Goal: Transaction & Acquisition: Purchase product/service

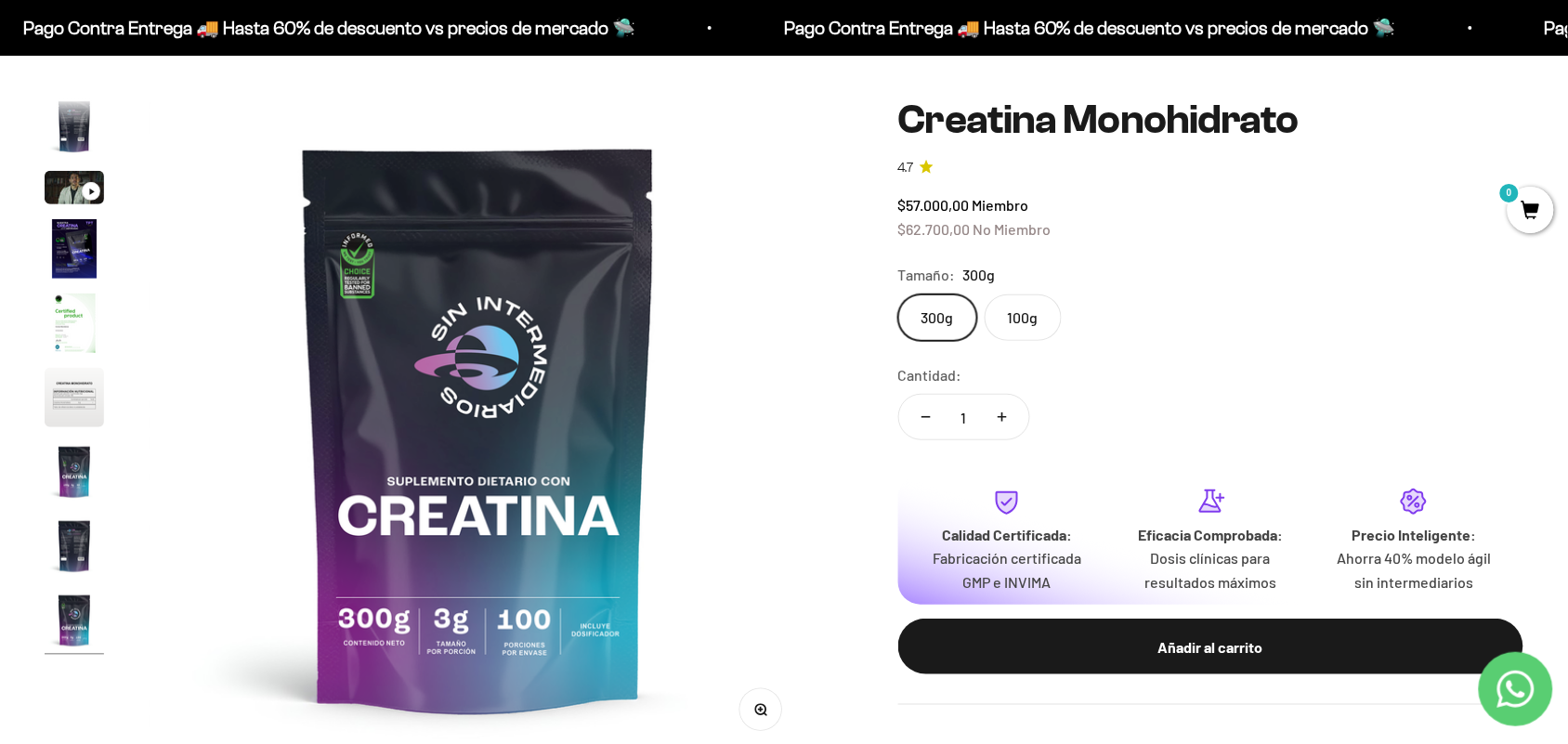
scroll to position [155, 0]
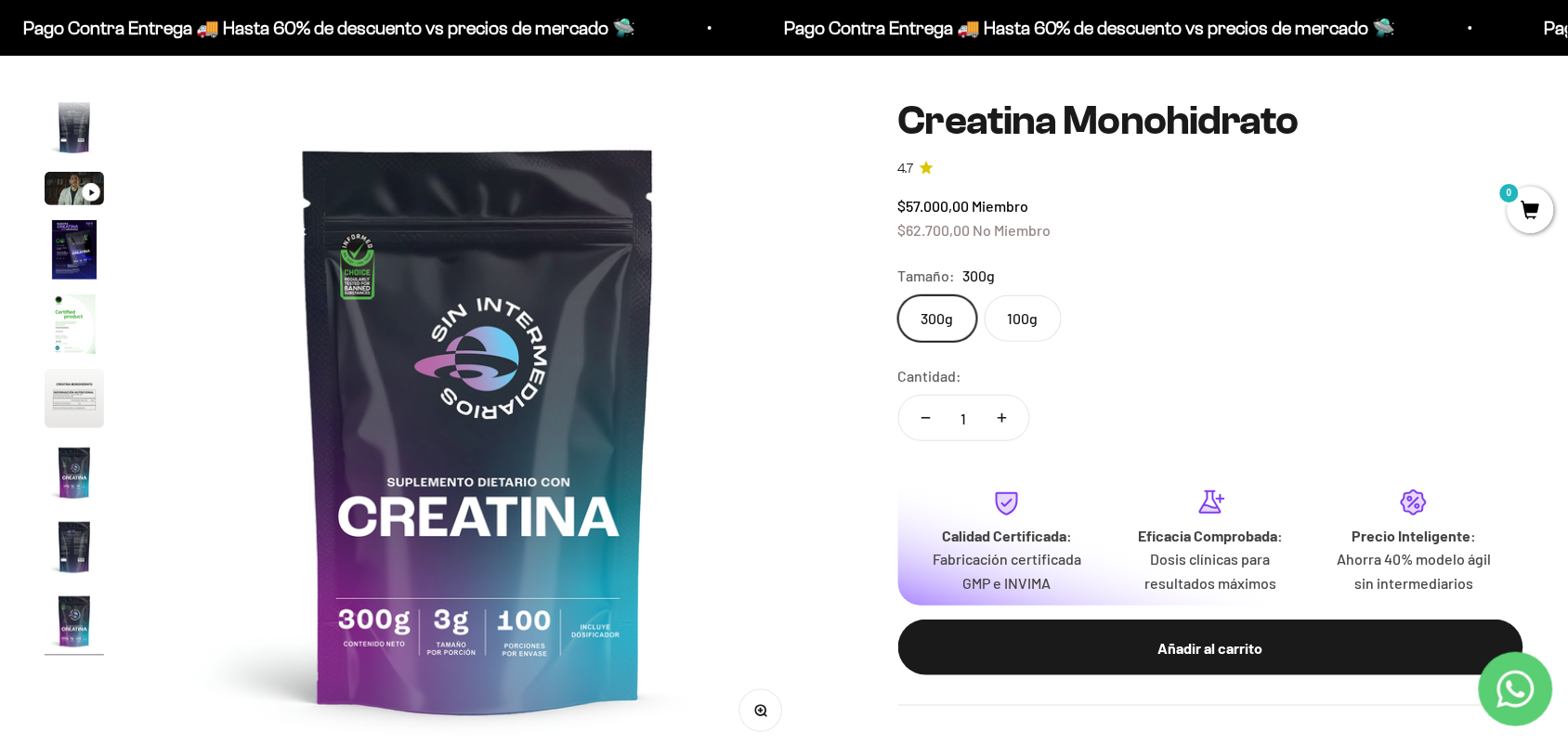
click at [76, 254] on img "Ir al artículo 4" at bounding box center [74, 250] width 59 height 59
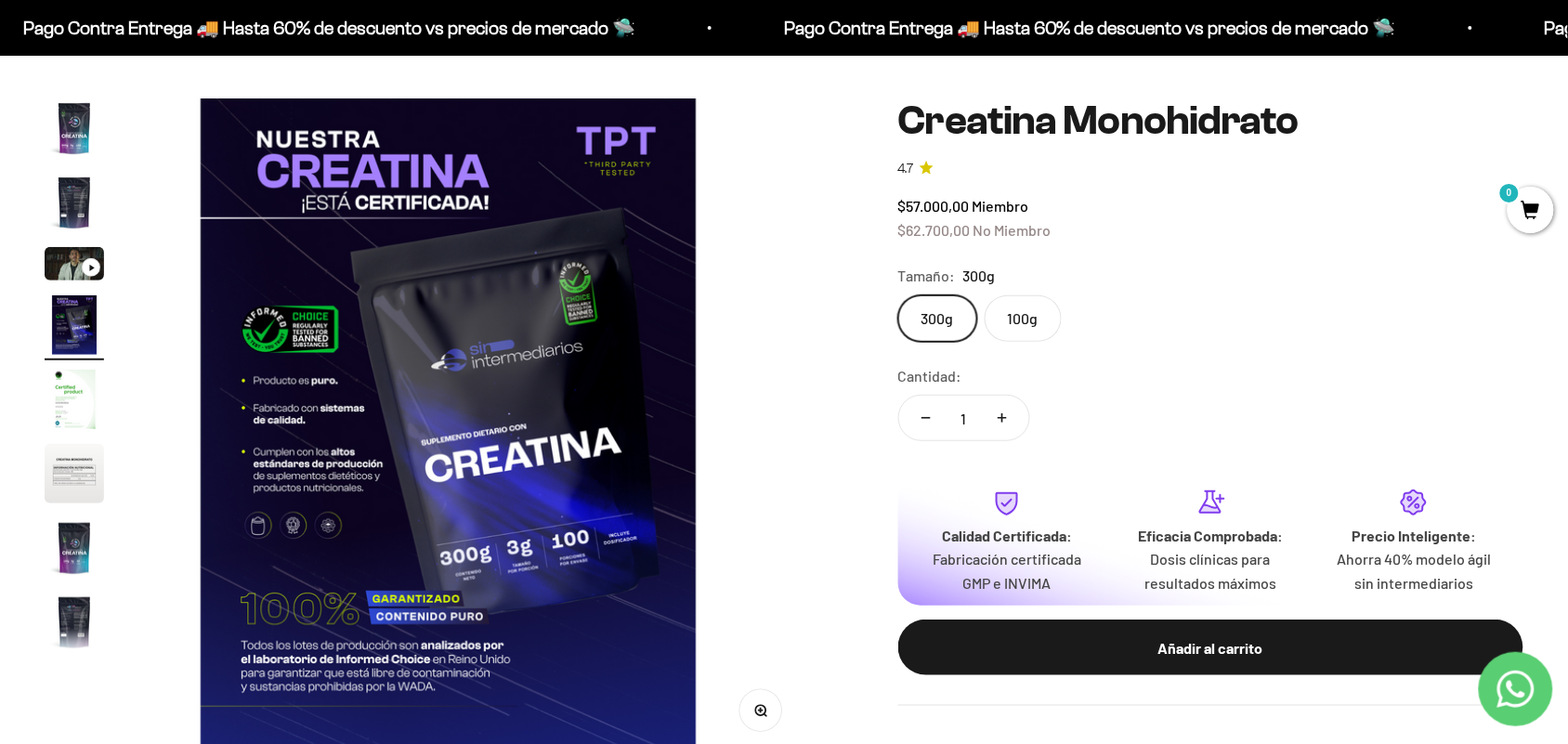
scroll to position [0, 2048]
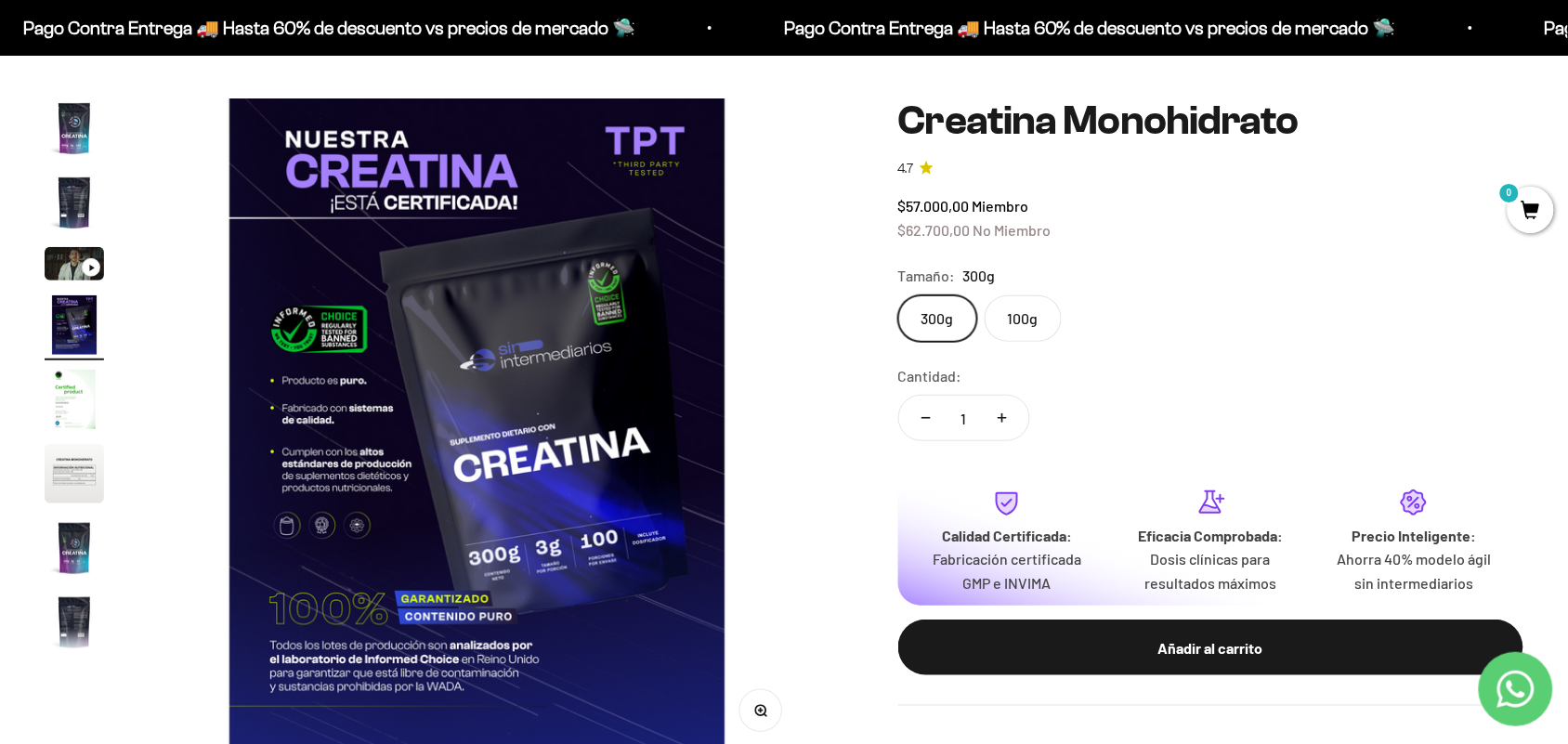
click at [74, 393] on img "Ir al artículo 5" at bounding box center [74, 400] width 59 height 59
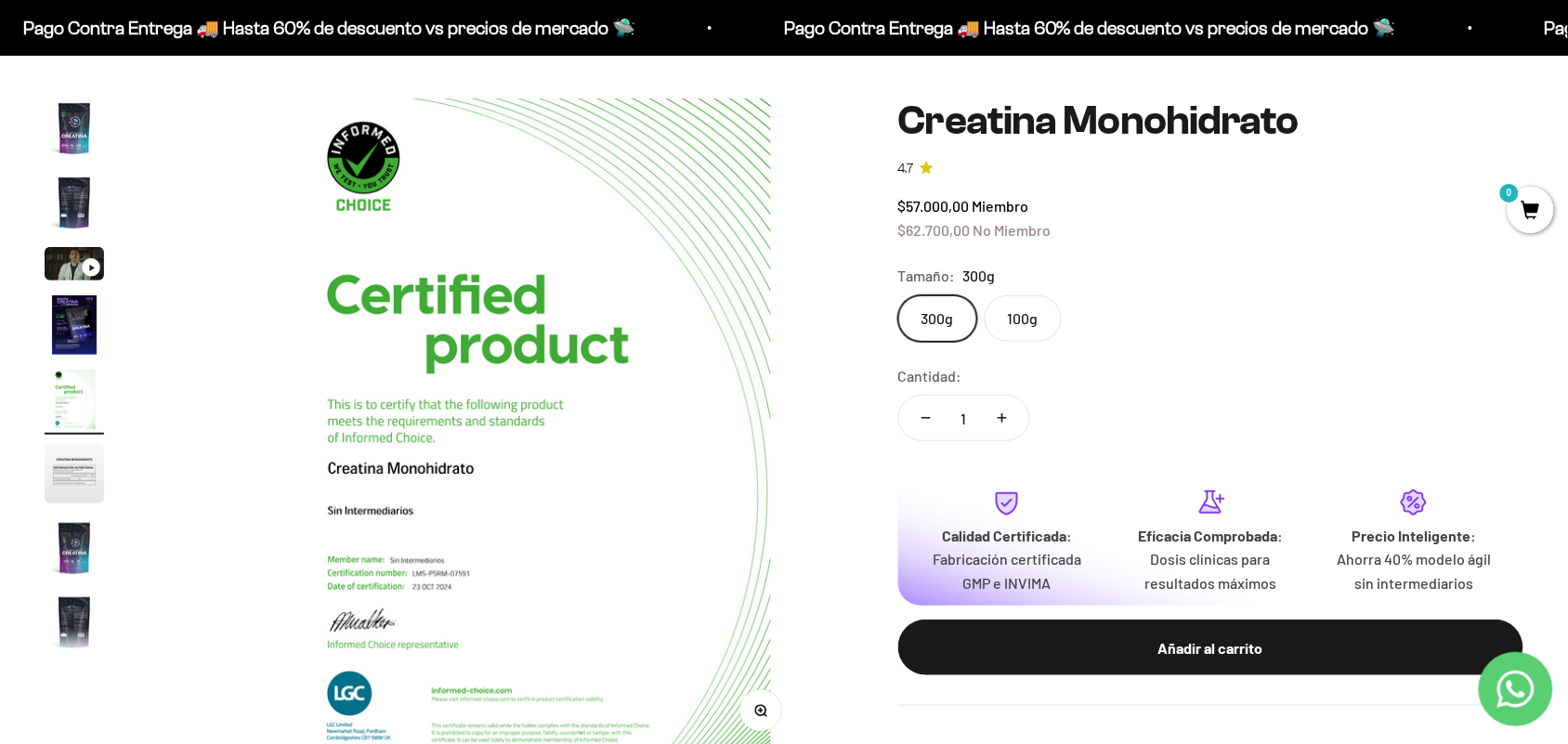
scroll to position [0, 2731]
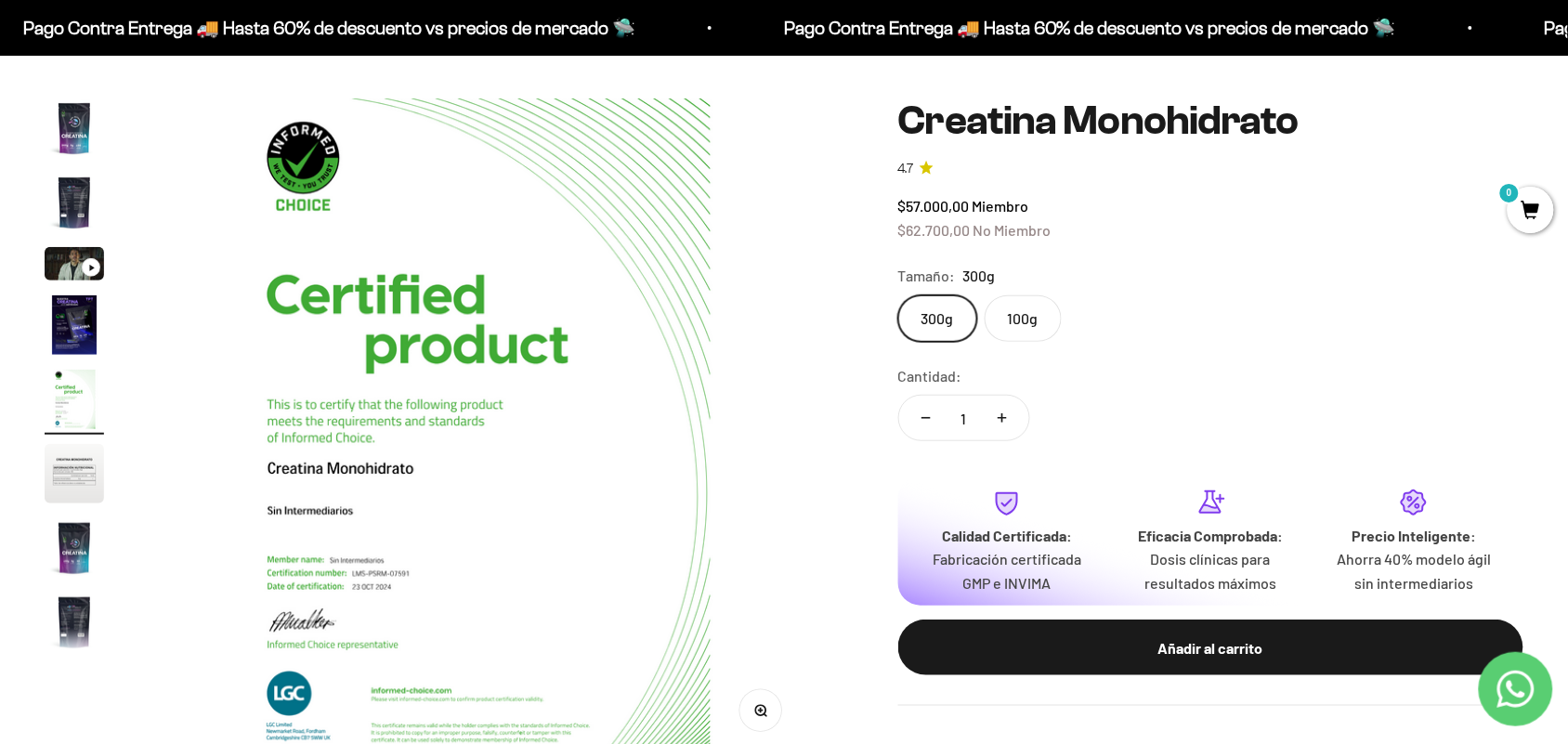
click at [77, 480] on img "Ir al artículo 6" at bounding box center [74, 473] width 59 height 59
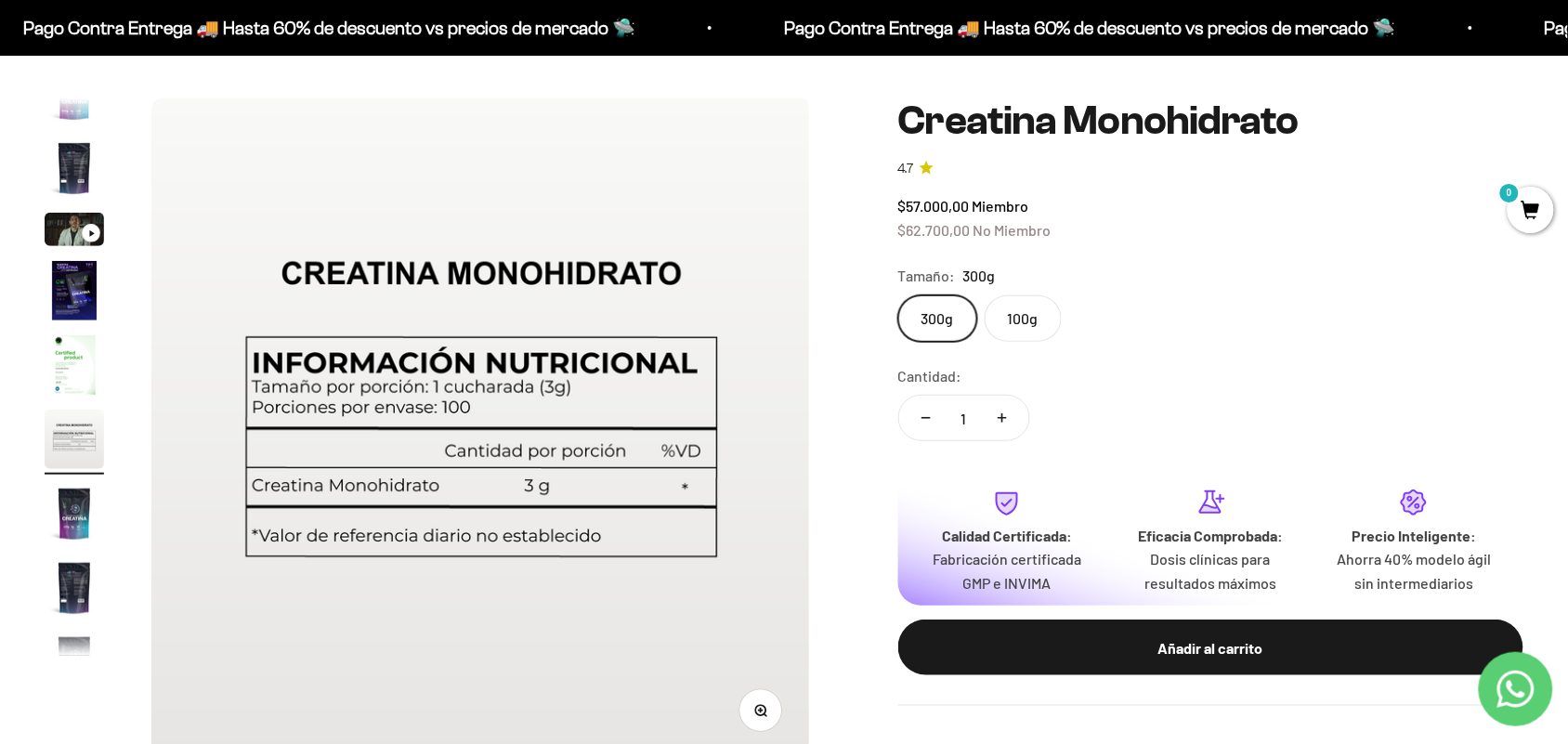
scroll to position [0, 3414]
click at [80, 518] on img "Ir al artículo 7" at bounding box center [74, 514] width 59 height 59
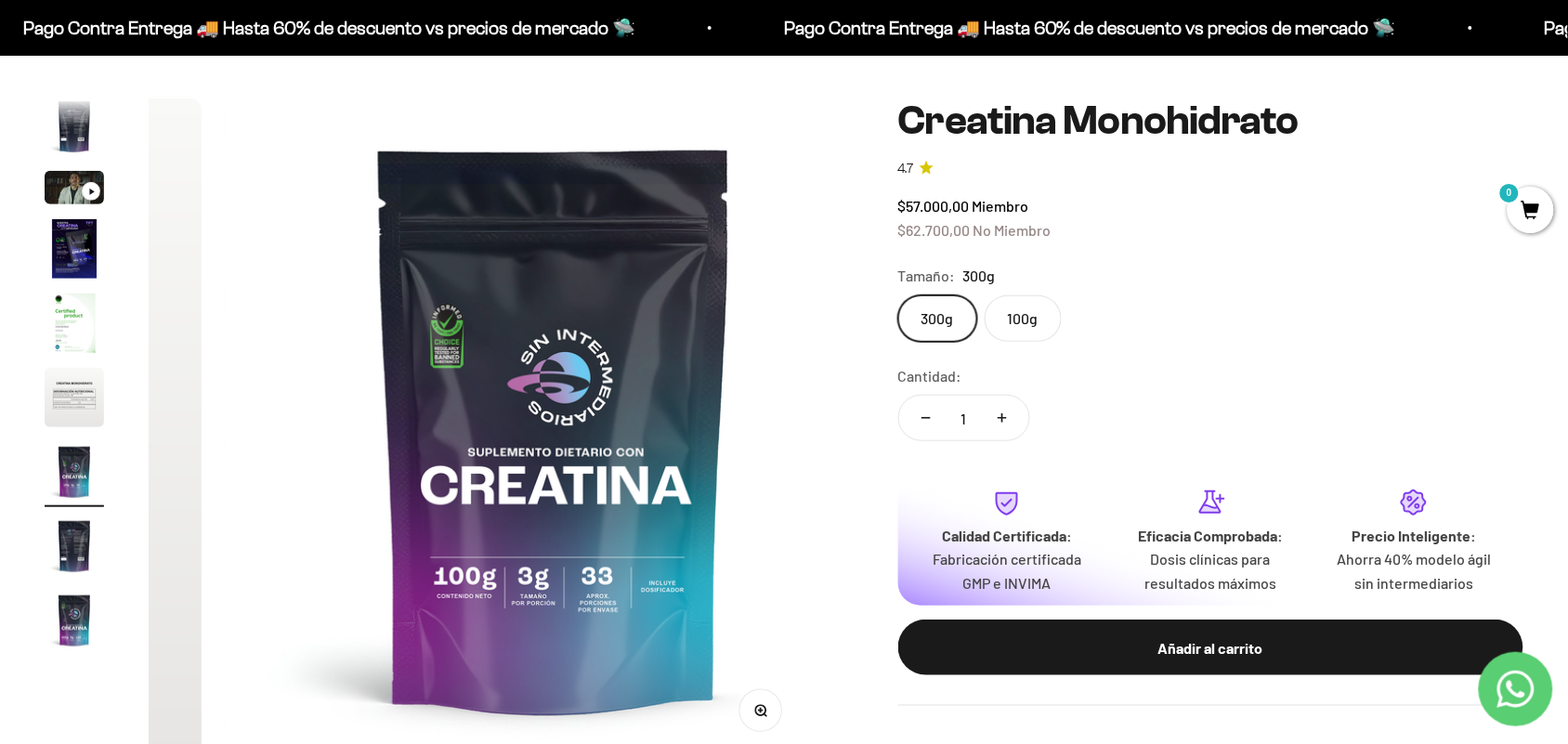
scroll to position [0, 4097]
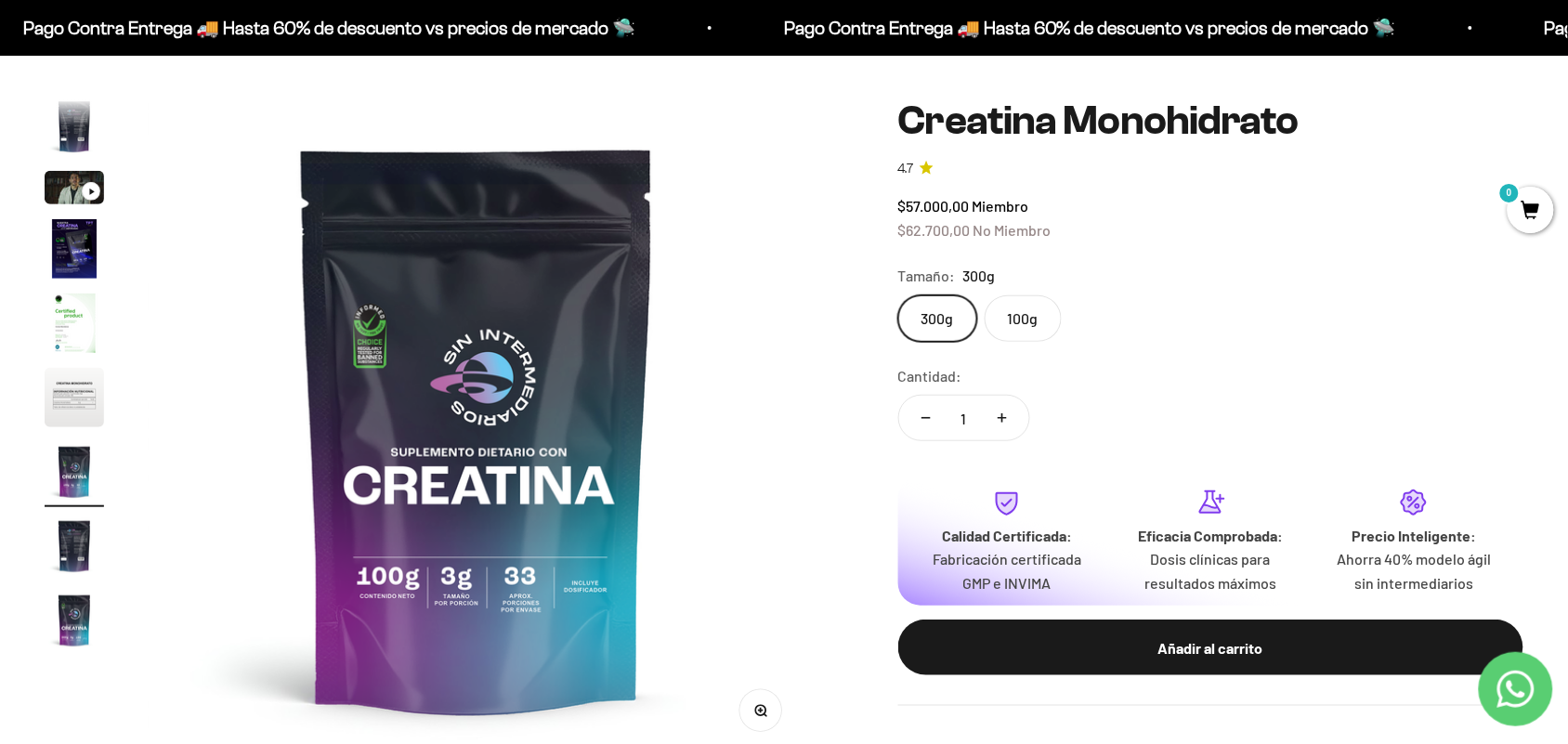
click at [85, 564] on img "Ir al artículo 8" at bounding box center [74, 546] width 59 height 59
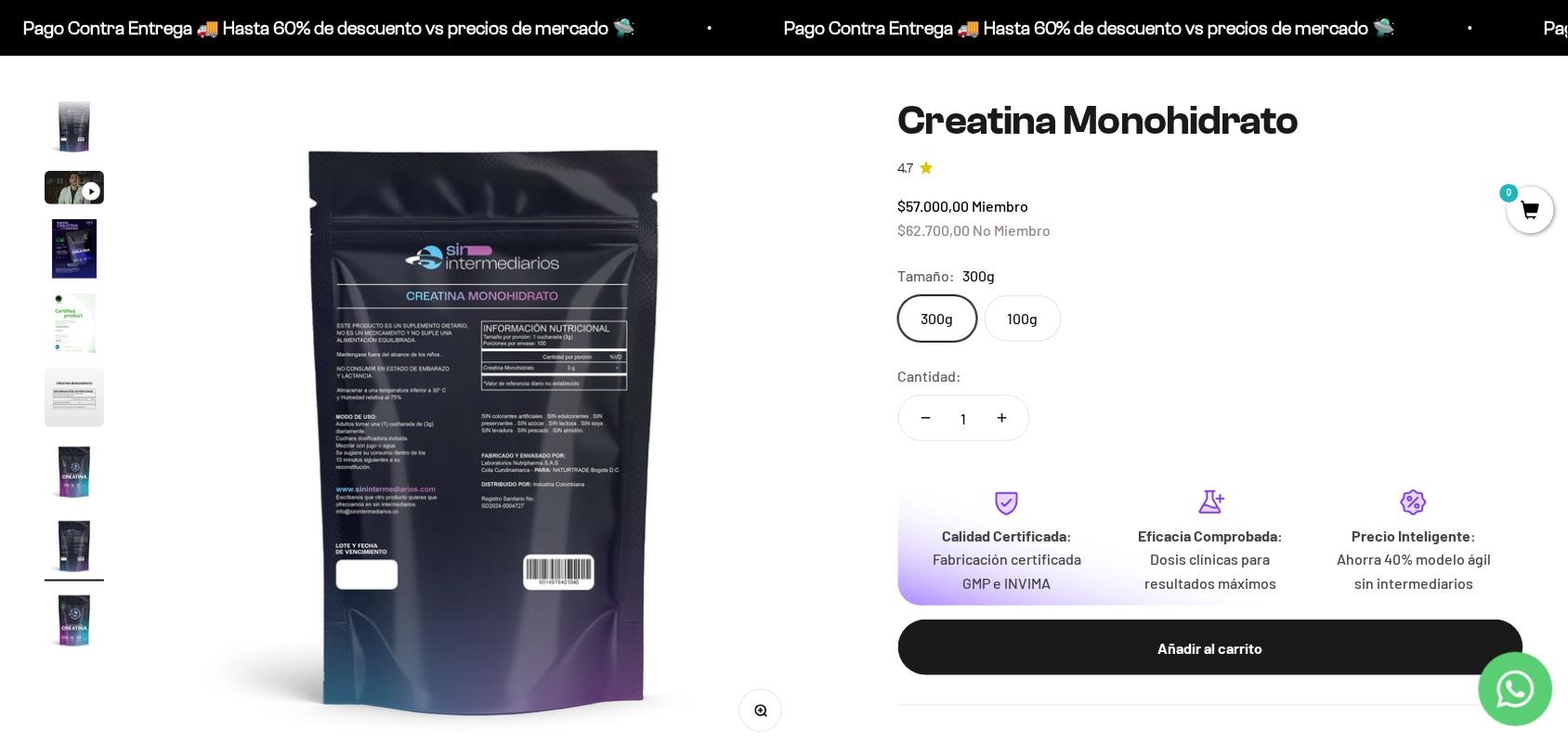
scroll to position [0, 4779]
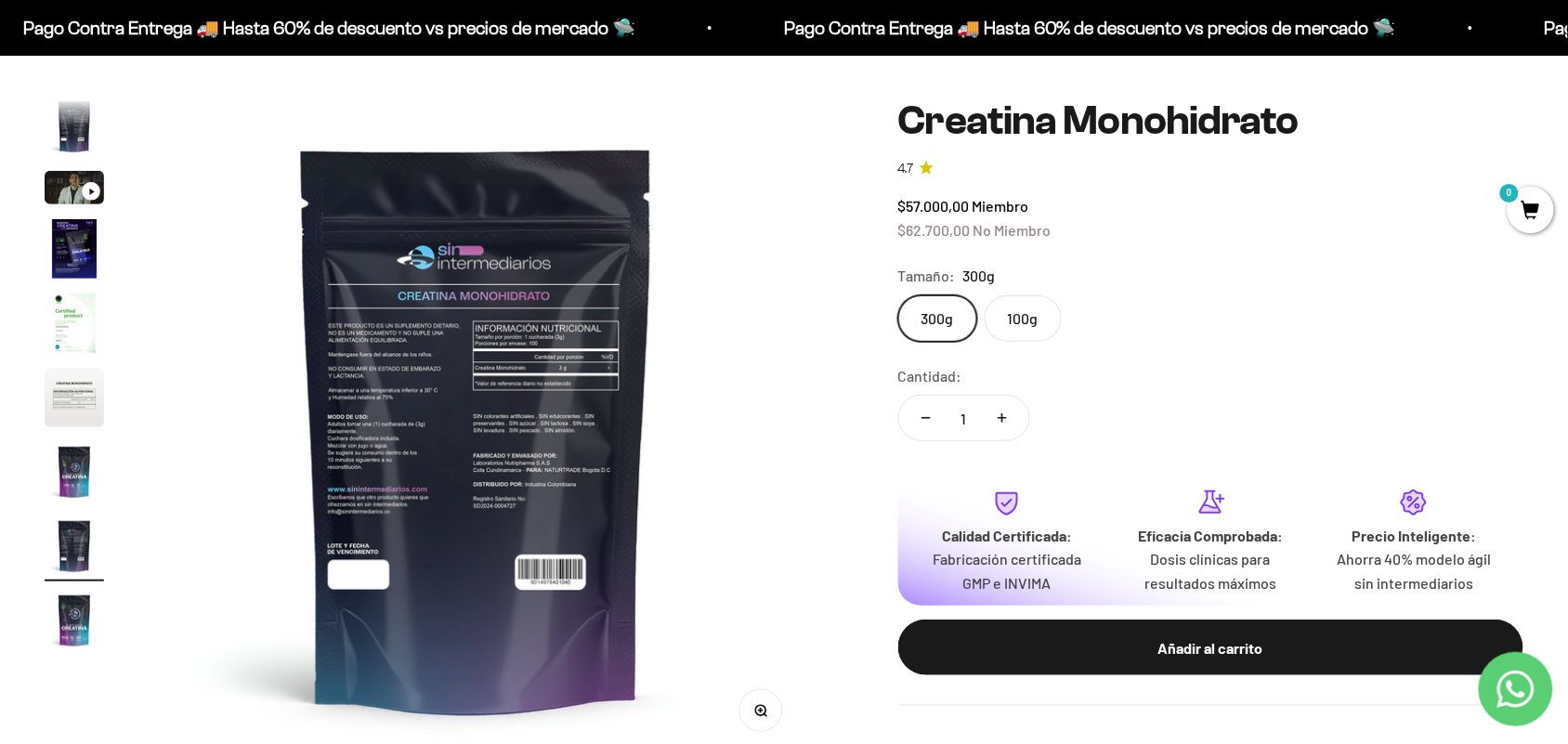
click at [89, 620] on img "Ir al artículo 9" at bounding box center [74, 620] width 59 height 59
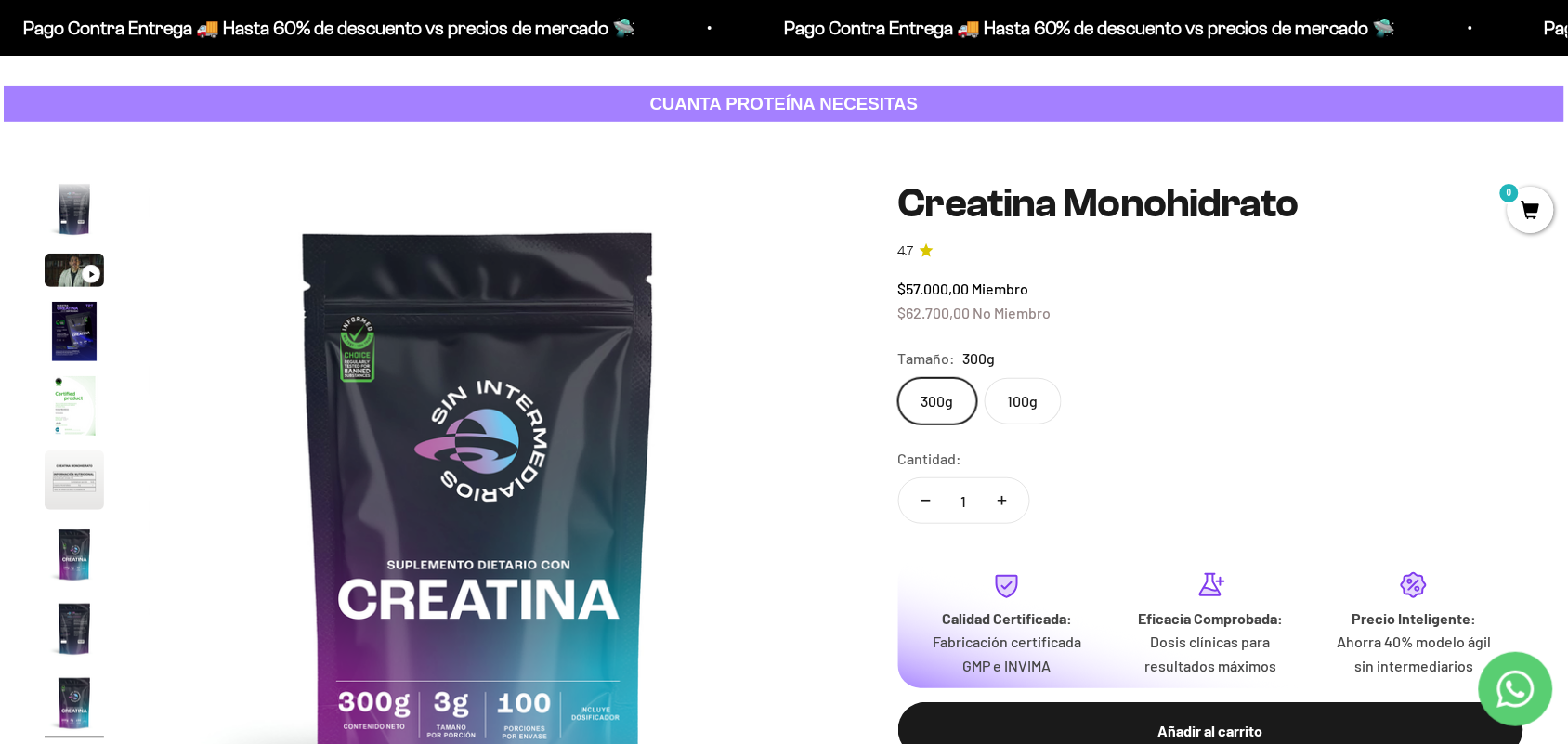
scroll to position [80, 0]
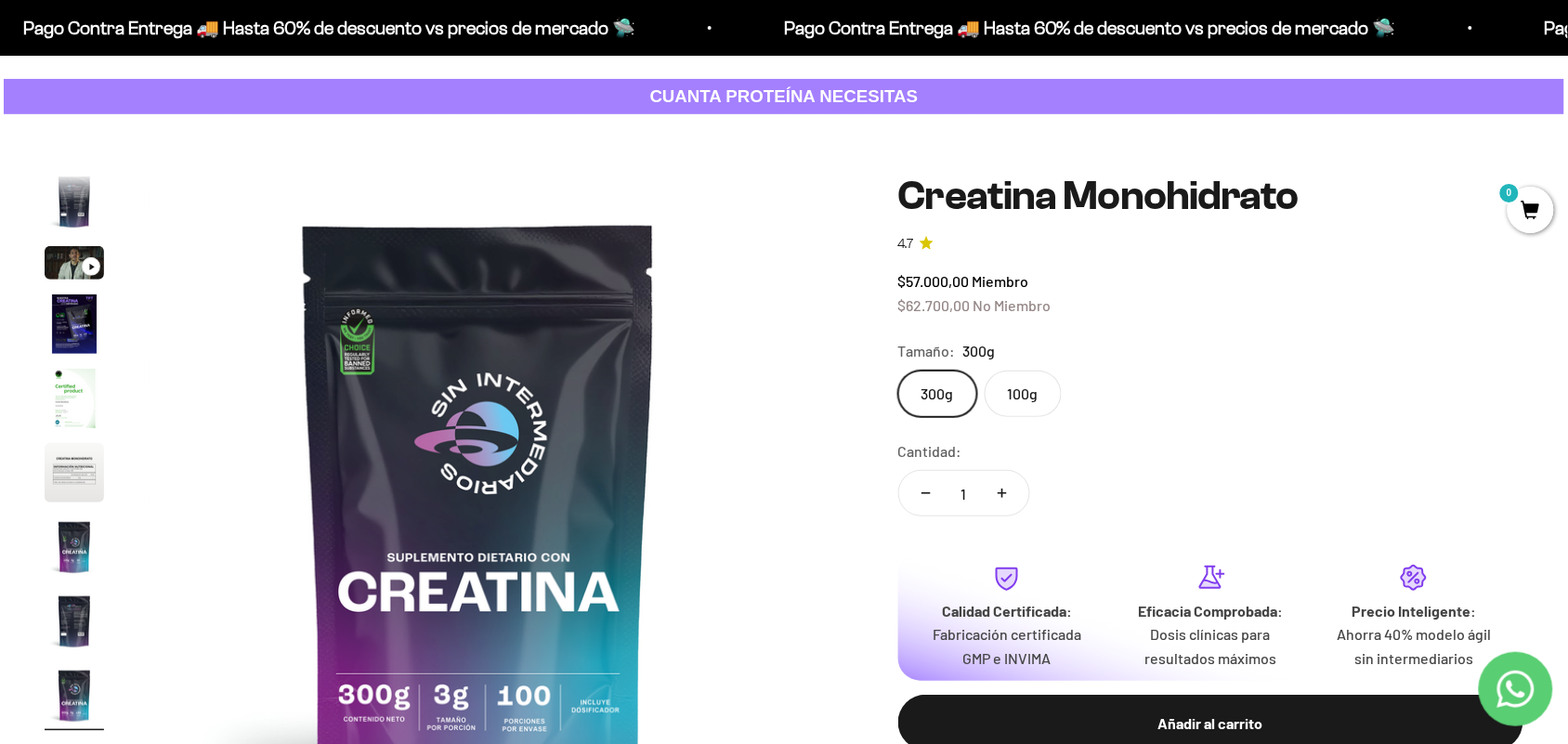
click at [1025, 390] on label "100g" at bounding box center [1023, 393] width 77 height 46
click at [898, 370] on input "100g" at bounding box center [897, 370] width 1 height 1
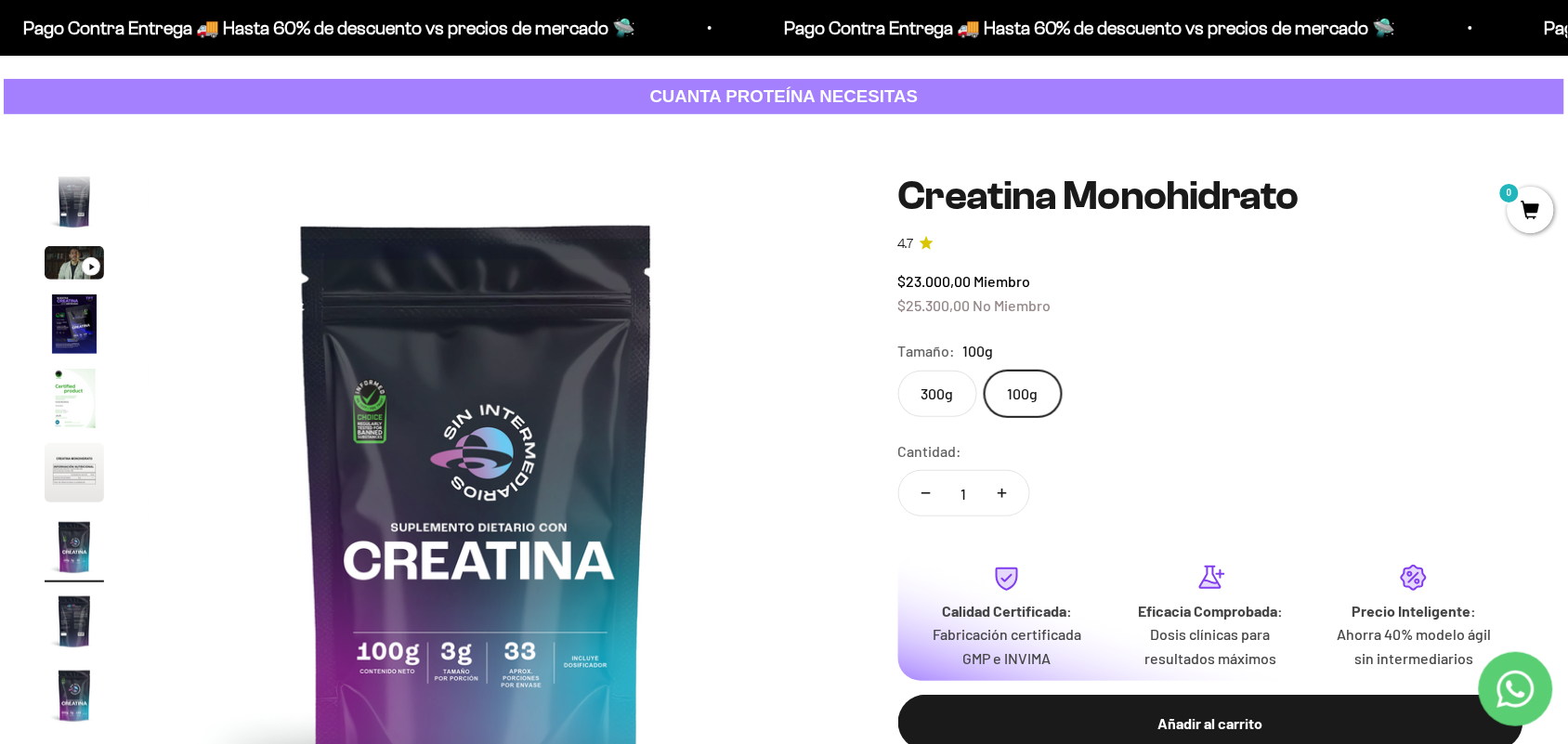
click at [941, 388] on label "300g" at bounding box center [937, 393] width 79 height 46
click at [898, 370] on input "300g" at bounding box center [897, 370] width 1 height 1
